Goal: Check status

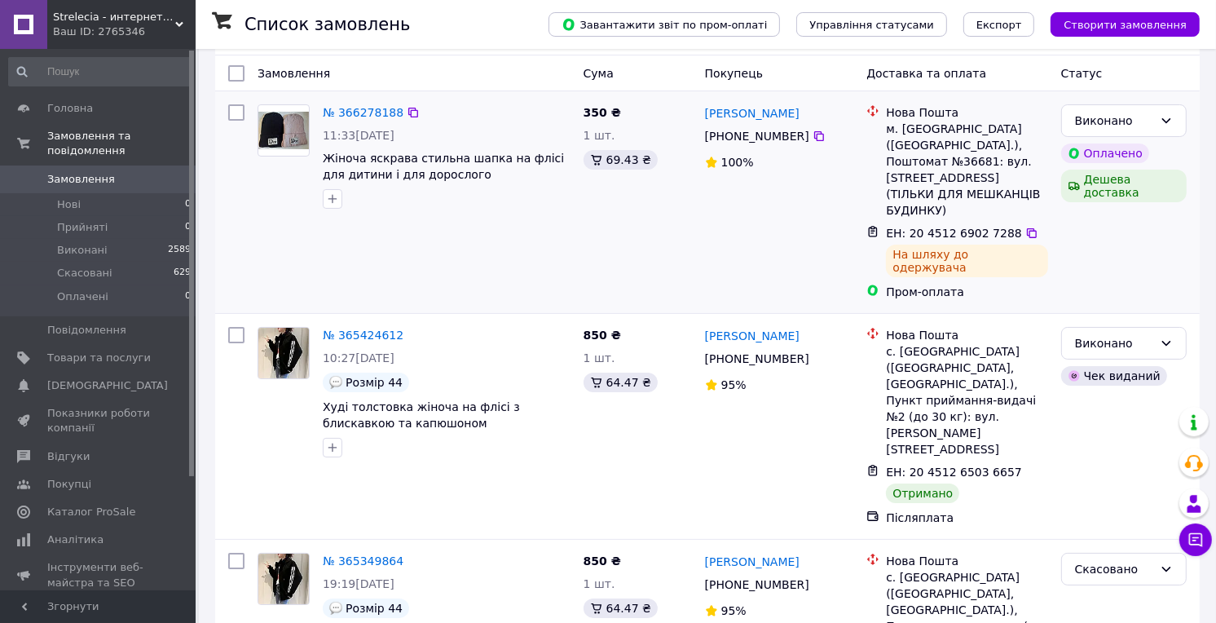
scroll to position [90, 0]
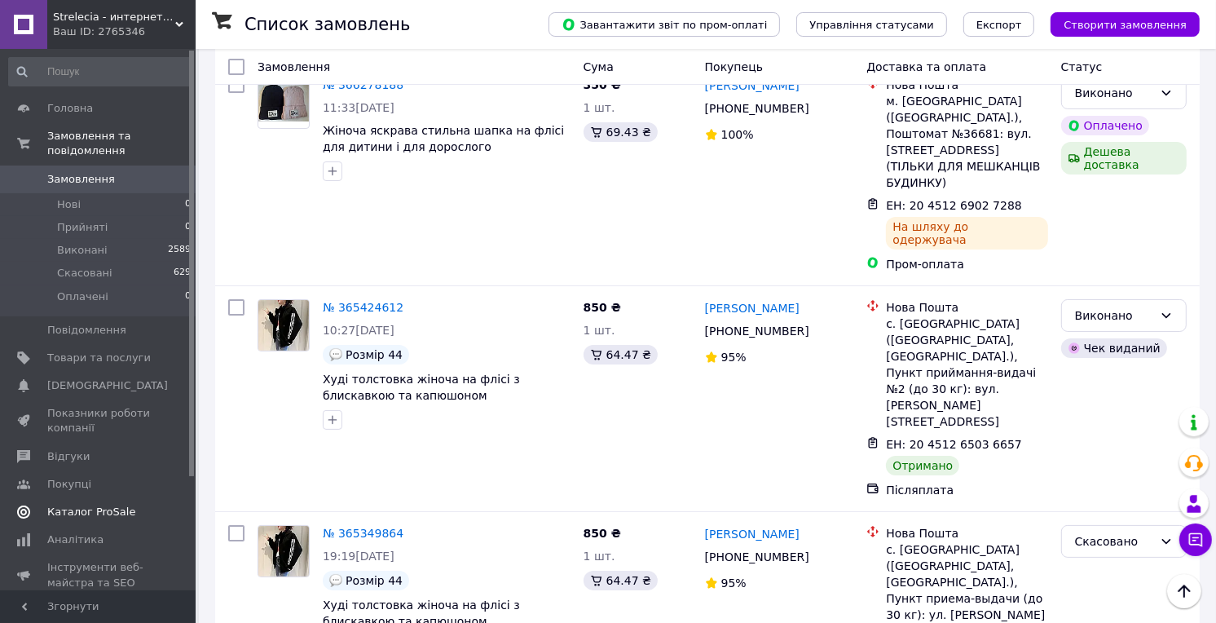
click at [102, 504] on span "Каталог ProSale" at bounding box center [91, 511] width 88 height 15
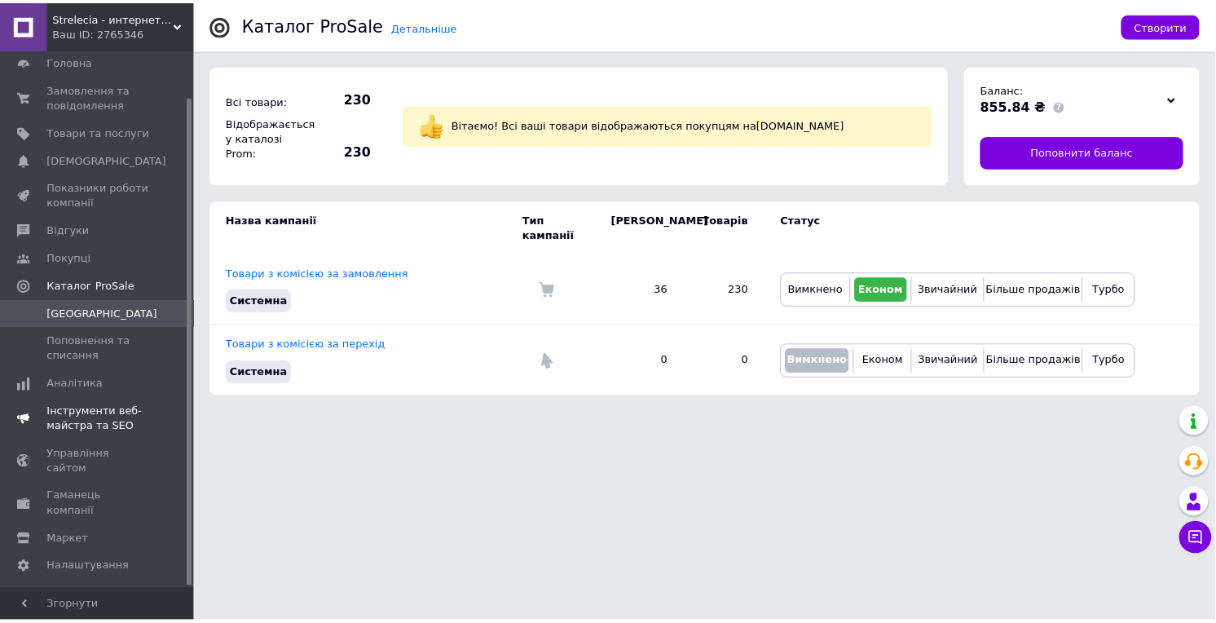
scroll to position [51, 0]
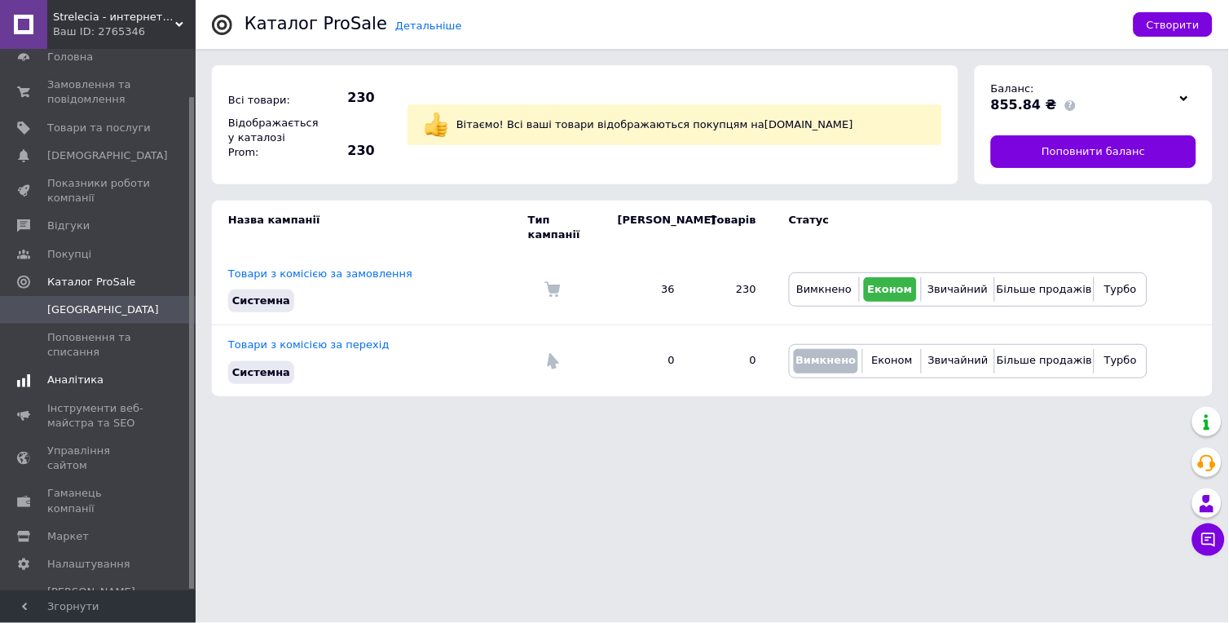
click at [82, 379] on span "Аналітика" at bounding box center [75, 379] width 56 height 15
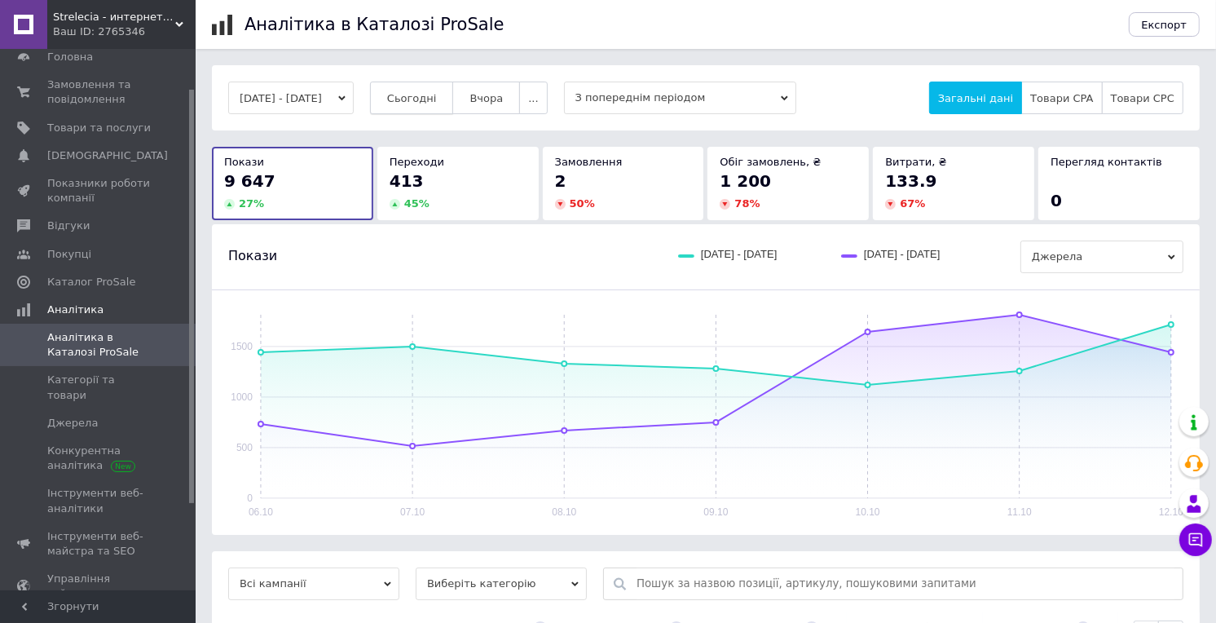
click at [429, 102] on span "Сьогодні" at bounding box center [412, 98] width 50 height 12
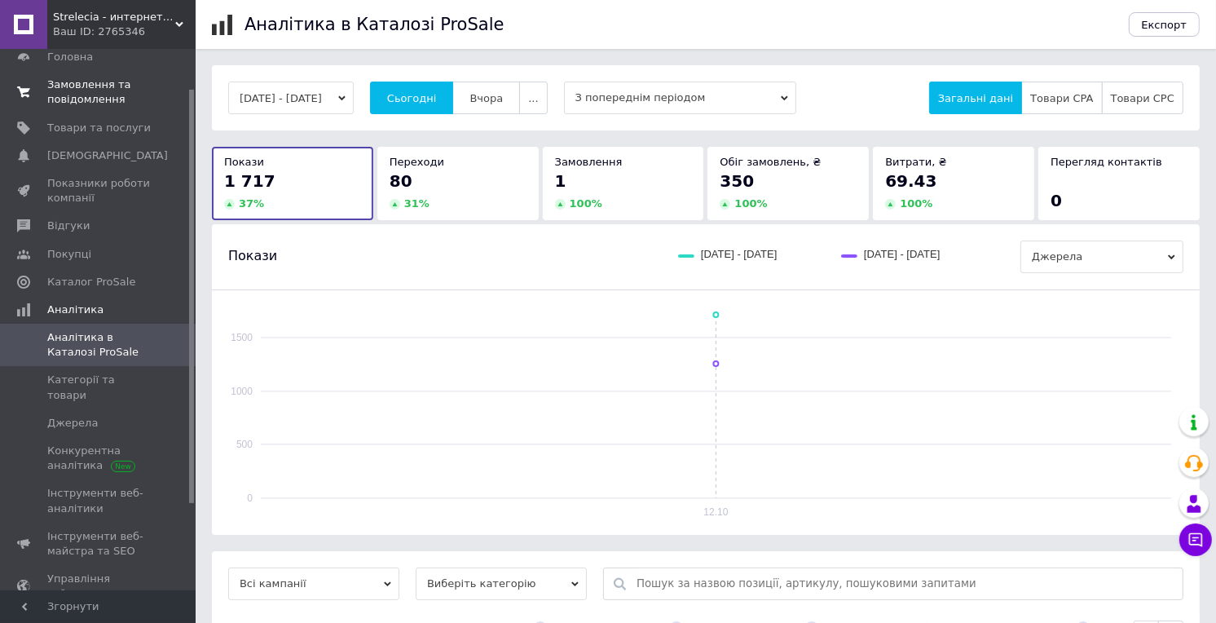
click at [68, 86] on span "Замовлення та повідомлення" at bounding box center [99, 91] width 104 height 29
